Goal: Task Accomplishment & Management: Manage account settings

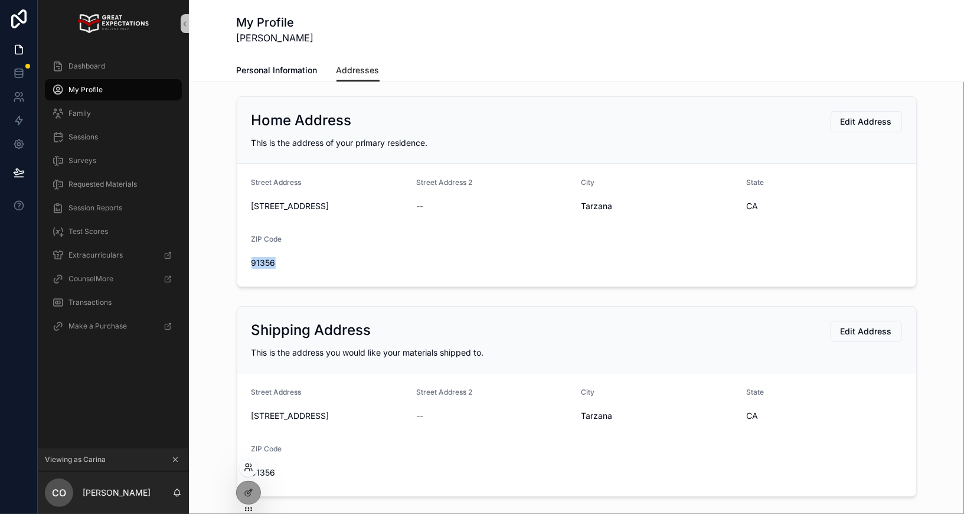
scroll to position [34, 0]
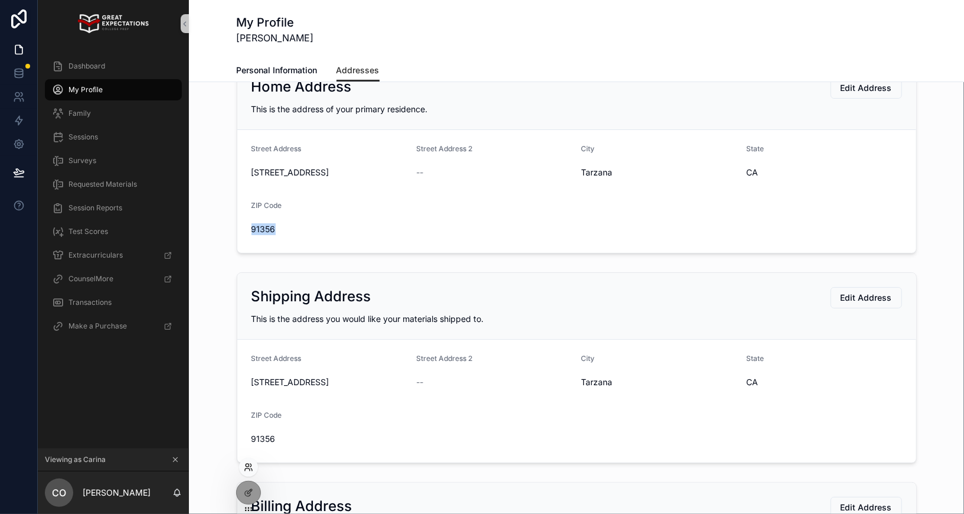
click at [248, 462] on icon at bounding box center [248, 466] width 9 height 9
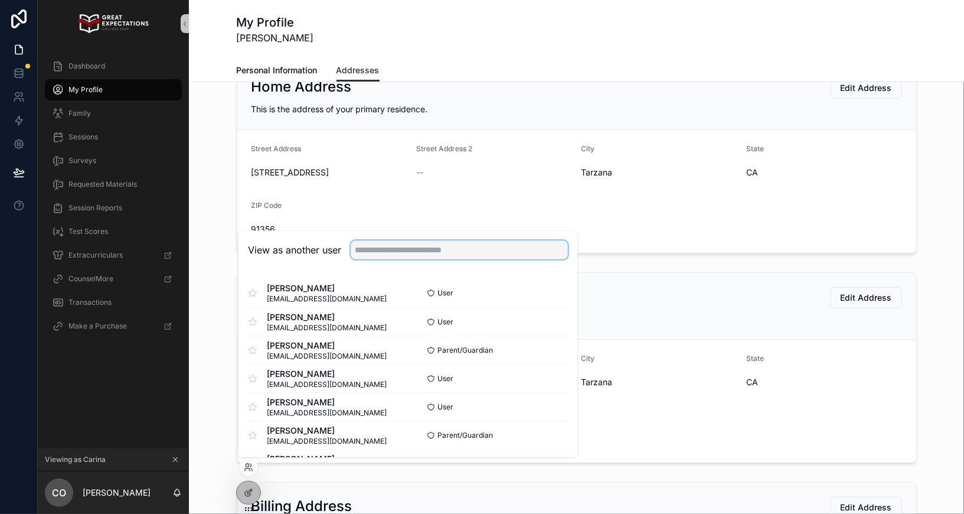
click at [428, 246] on input "text" at bounding box center [459, 249] width 217 height 19
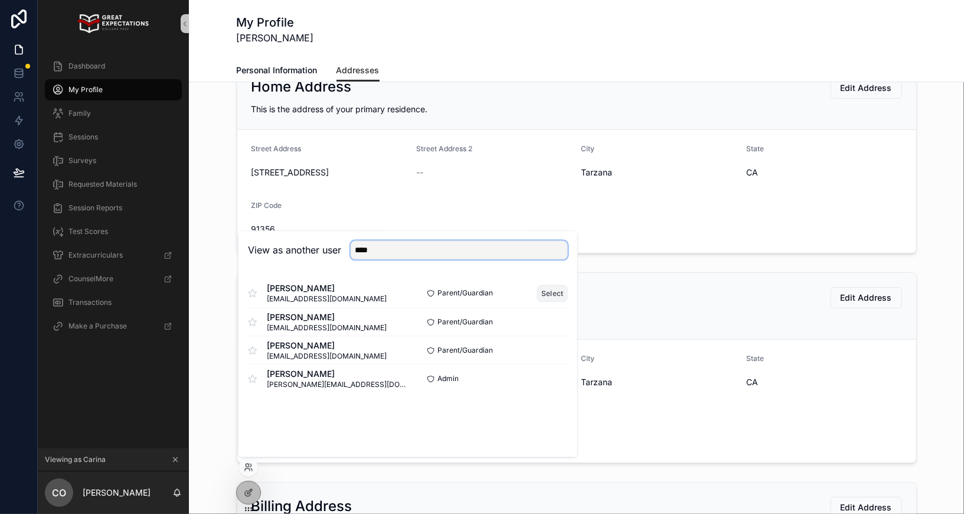
type input "****"
click at [548, 294] on button "Select" at bounding box center [552, 293] width 31 height 17
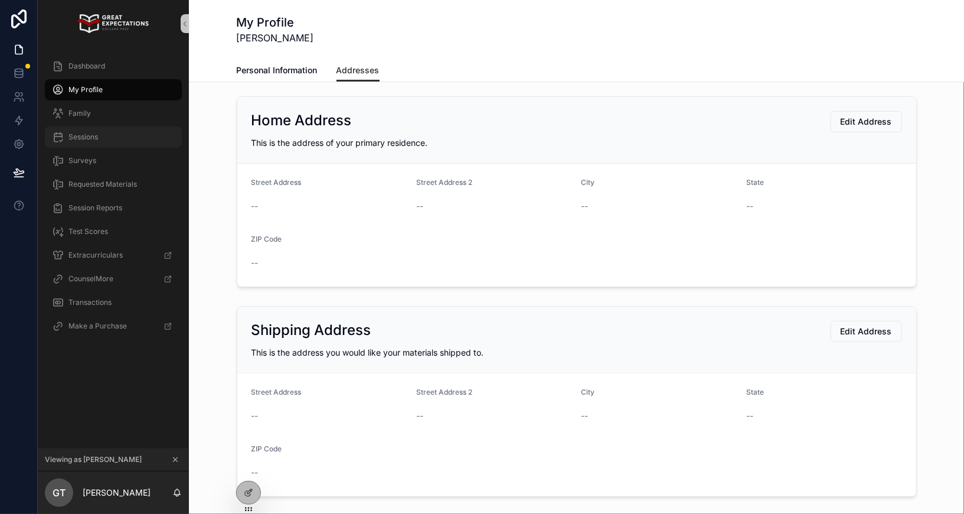
click at [126, 140] on div "Sessions" at bounding box center [113, 137] width 123 height 19
